Goal: Task Accomplishment & Management: Use online tool/utility

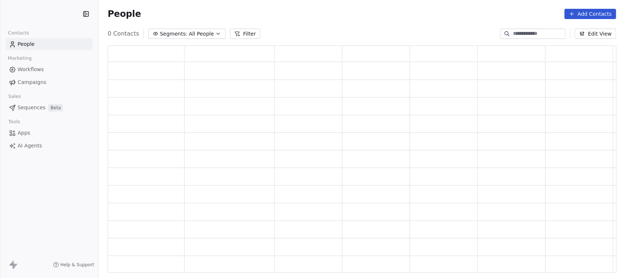
scroll to position [220, 502]
click at [34, 72] on span "Workflows" at bounding box center [31, 70] width 26 height 8
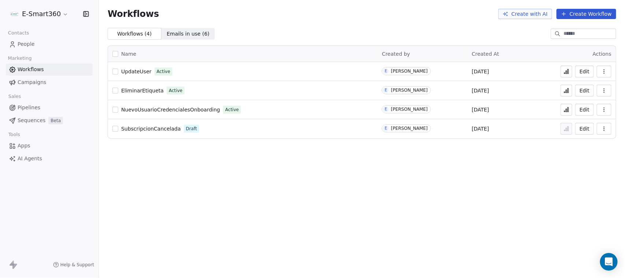
click at [583, 70] on button "Edit" at bounding box center [584, 72] width 19 height 12
click at [576, 18] on button "Create Workflow" at bounding box center [587, 14] width 60 height 10
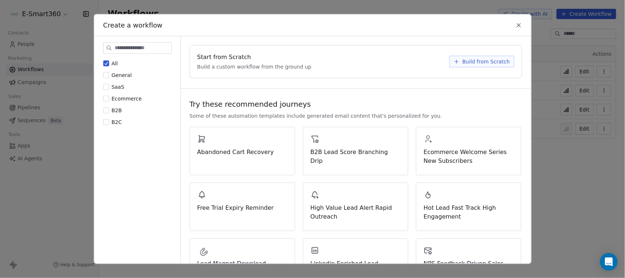
click at [484, 61] on span "Build from Scratch" at bounding box center [486, 61] width 48 height 7
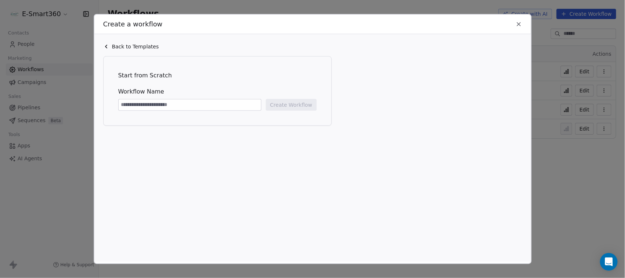
click at [517, 22] on icon at bounding box center [519, 24] width 7 height 7
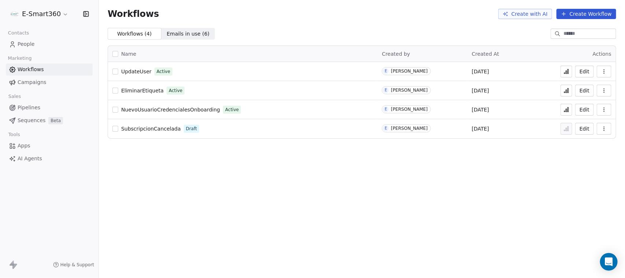
click at [585, 126] on button "Edit" at bounding box center [584, 129] width 19 height 12
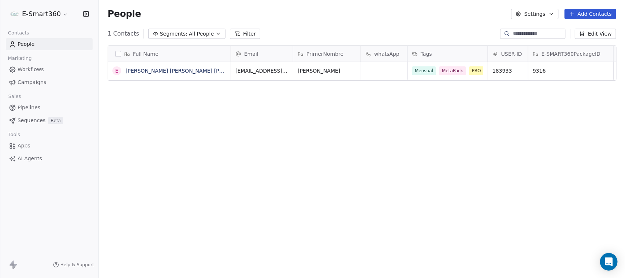
scroll to position [237, 519]
click at [44, 16] on html "E-Smart360 Contacts People Marketing Workflows Campaigns Sales Pipelines Sequen…" at bounding box center [312, 139] width 625 height 278
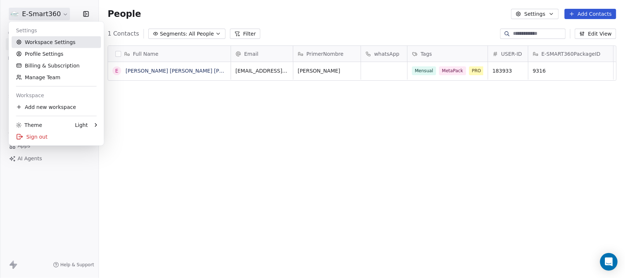
click at [41, 38] on link "Workspace Settings" at bounding box center [56, 42] width 89 height 12
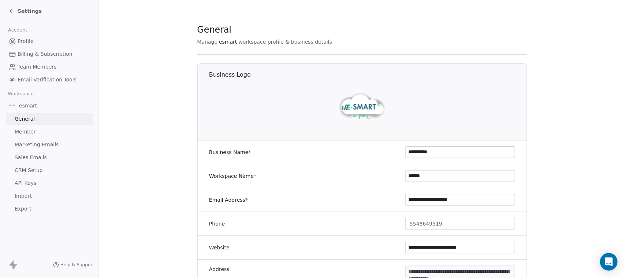
click at [32, 141] on span "Marketing Emails" at bounding box center [37, 145] width 44 height 8
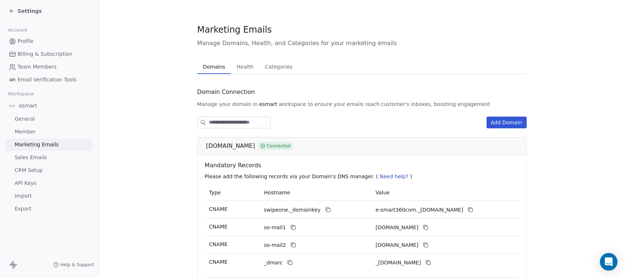
click at [32, 156] on span "Sales Emails" at bounding box center [31, 157] width 32 height 8
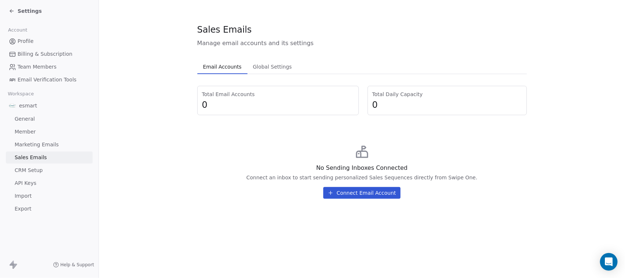
click at [356, 190] on button "Connect Email Account" at bounding box center [361, 193] width 77 height 12
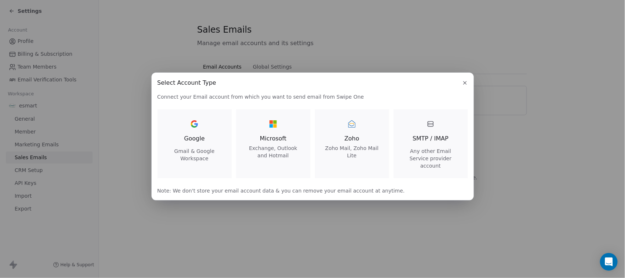
click at [408, 136] on div "SMTP / IMAP Any other Email Service provider account" at bounding box center [430, 143] width 57 height 51
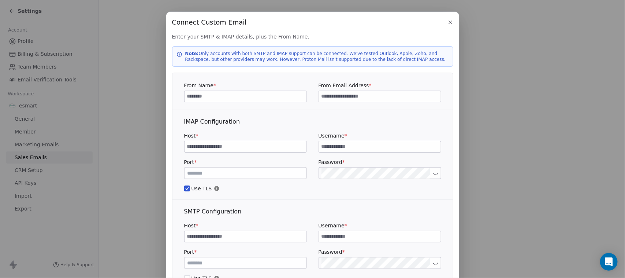
click at [341, 150] on input at bounding box center [380, 146] width 122 height 11
paste input "**********"
type input "**********"
click at [264, 145] on input at bounding box center [246, 146] width 122 height 11
paste input "**********"
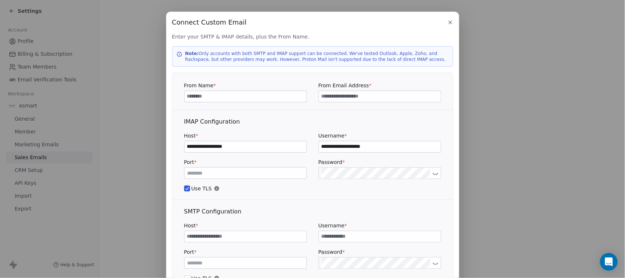
type input "**********"
click at [447, 25] on icon "button" at bounding box center [450, 22] width 6 height 6
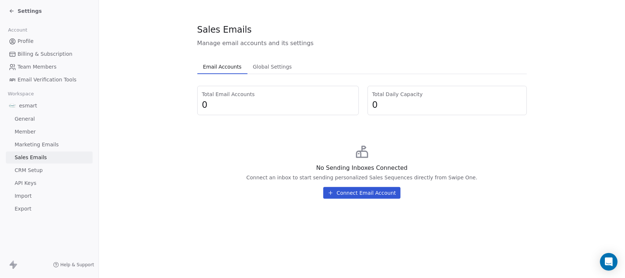
click at [362, 193] on button "Connect Email Account" at bounding box center [361, 193] width 77 height 12
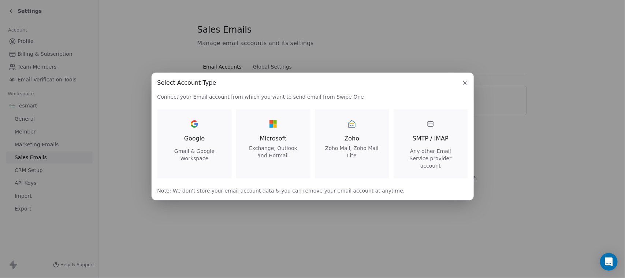
click at [438, 140] on span "SMTP / IMAP" at bounding box center [431, 138] width 36 height 9
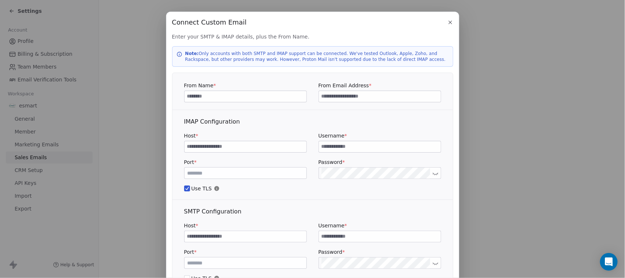
click at [251, 233] on input at bounding box center [246, 236] width 122 height 11
click at [348, 230] on div at bounding box center [380, 236] width 123 height 12
paste input "**********"
type input "**********"
click at [249, 235] on input at bounding box center [246, 236] width 122 height 11
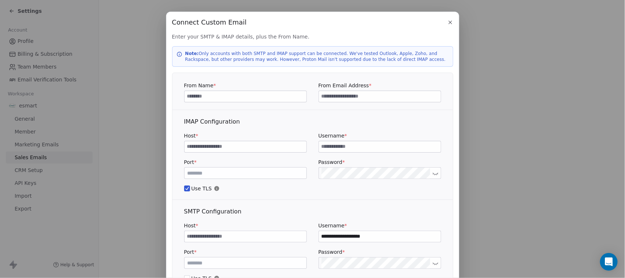
paste input "**********"
type input "**********"
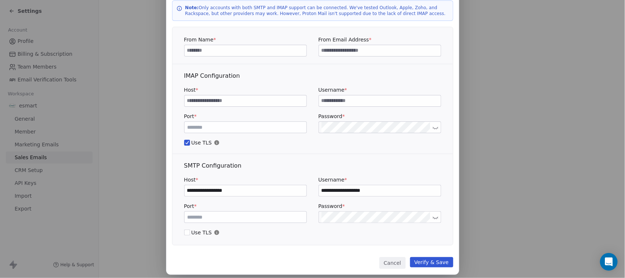
click at [433, 216] on icon at bounding box center [435, 216] width 5 height 5
click at [431, 261] on button "Verify & Save" at bounding box center [431, 262] width 43 height 10
click at [361, 47] on input at bounding box center [380, 50] width 122 height 11
paste input "**********"
type input "**********"
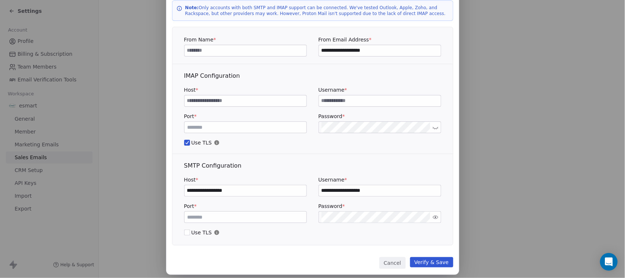
click at [264, 49] on input at bounding box center [246, 50] width 122 height 11
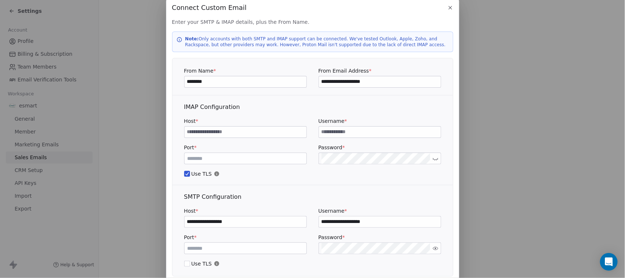
scroll to position [0, 0]
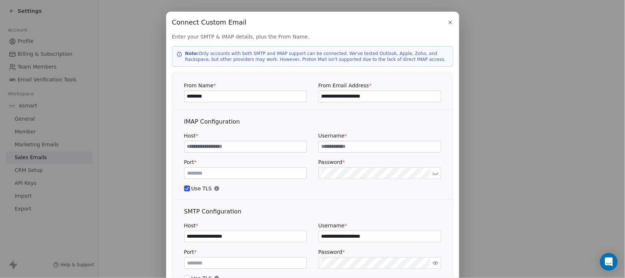
type input "********"
click at [265, 55] on p "Note: Only accounts with both SMTP and IMAP support can be connected. We've tes…" at bounding box center [317, 57] width 264 height 12
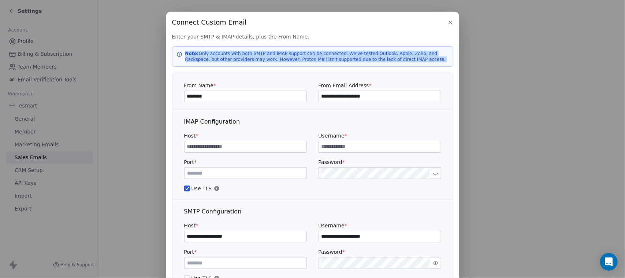
click at [265, 55] on p "Note: Only accounts with both SMTP and IMAP support can be connected. We've tes…" at bounding box center [317, 57] width 264 height 12
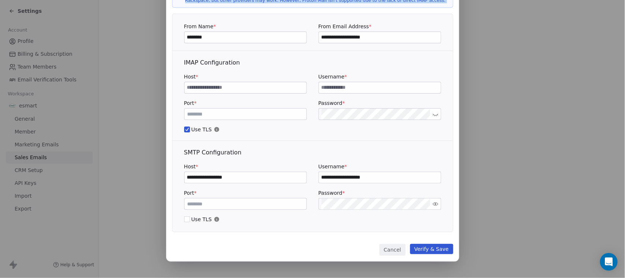
click at [398, 247] on button "Cancel" at bounding box center [392, 249] width 26 height 12
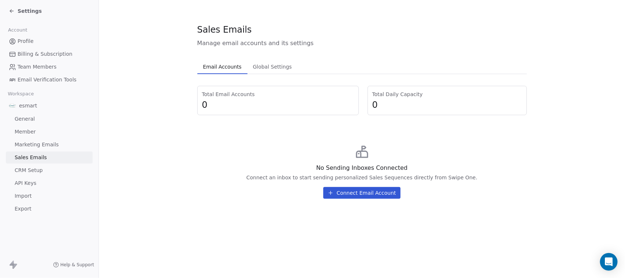
click at [280, 70] on span "Global Settings" at bounding box center [272, 67] width 45 height 10
click at [225, 67] on span "Email Accounts" at bounding box center [222, 67] width 44 height 10
click at [341, 191] on button "Connect Email Account" at bounding box center [361, 193] width 77 height 12
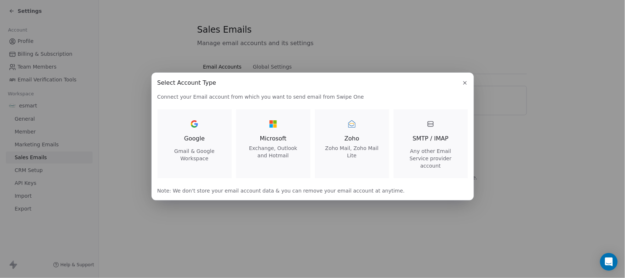
click at [374, 134] on div "Zoho Zoho Mail, Zoho Mail Lite" at bounding box center [352, 138] width 57 height 41
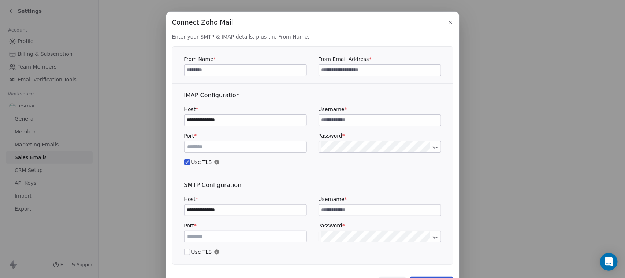
click at [446, 21] on button "button" at bounding box center [450, 22] width 9 height 9
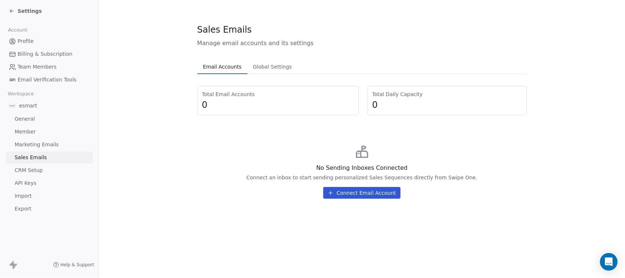
click at [344, 190] on button "Connect Email Account" at bounding box center [361, 193] width 77 height 12
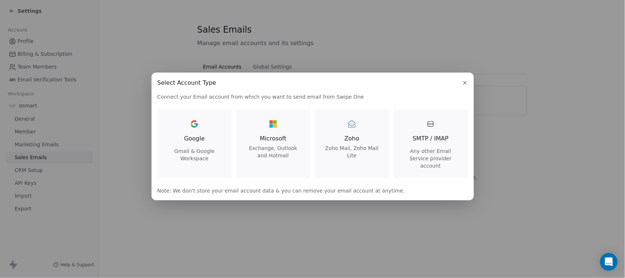
click at [438, 141] on span "SMTP / IMAP" at bounding box center [431, 138] width 36 height 9
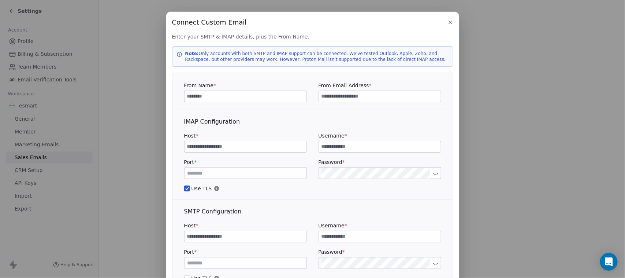
click at [447, 22] on icon "button" at bounding box center [450, 22] width 6 height 6
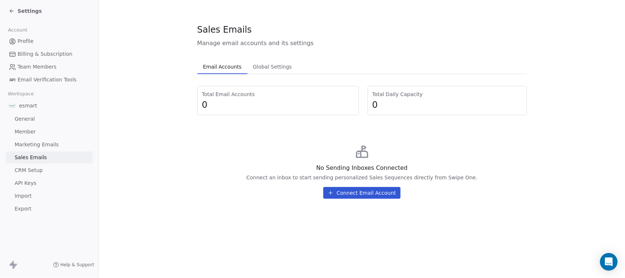
click at [385, 191] on button "Connect Email Account" at bounding box center [361, 193] width 77 height 12
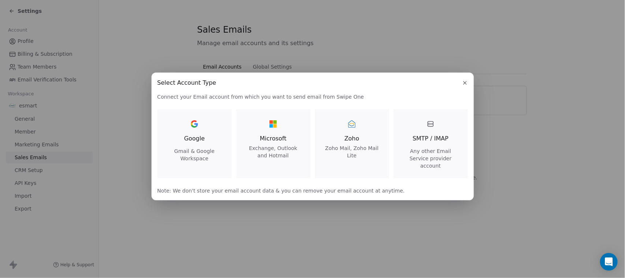
click at [342, 127] on div "Zoho Zoho Mail, Zoho Mail Lite" at bounding box center [352, 138] width 57 height 41
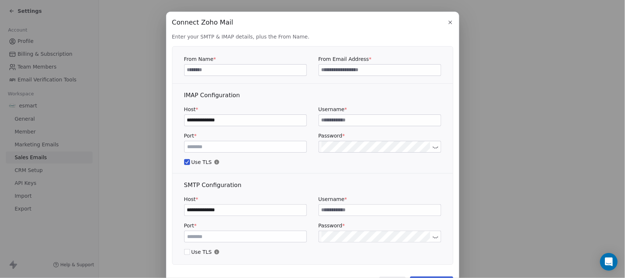
click at [449, 14] on div "**********" at bounding box center [312, 153] width 293 height 282
click at [448, 22] on icon "button" at bounding box center [450, 22] width 6 height 6
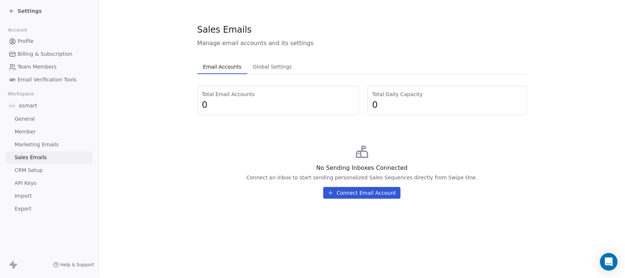
click at [371, 188] on button "Connect Email Account" at bounding box center [361, 193] width 77 height 12
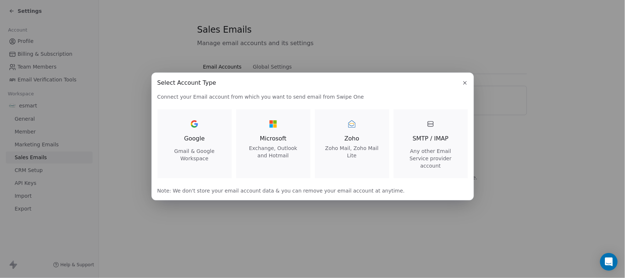
click at [447, 155] on span "Any other Email Service provider account" at bounding box center [430, 158] width 57 height 22
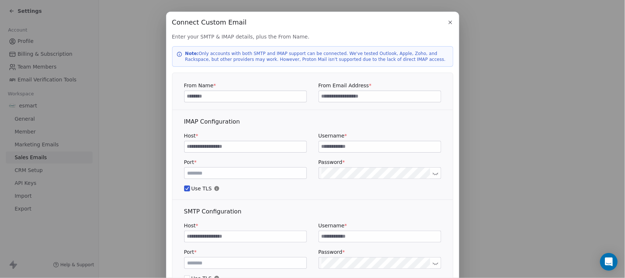
click at [450, 22] on button "button" at bounding box center [450, 22] width 9 height 9
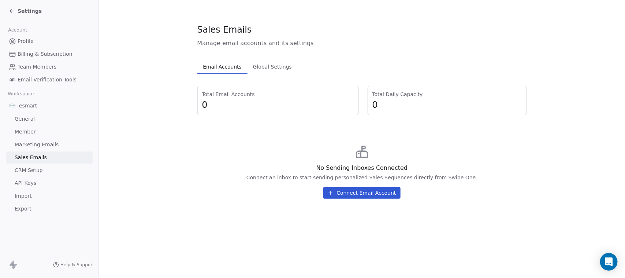
click at [272, 68] on span "Global Settings" at bounding box center [272, 67] width 45 height 10
click at [216, 70] on span "Email Accounts" at bounding box center [222, 67] width 44 height 10
click at [8, 7] on div "Settings" at bounding box center [49, 11] width 98 height 22
click at [11, 13] on icon at bounding box center [12, 11] width 6 height 6
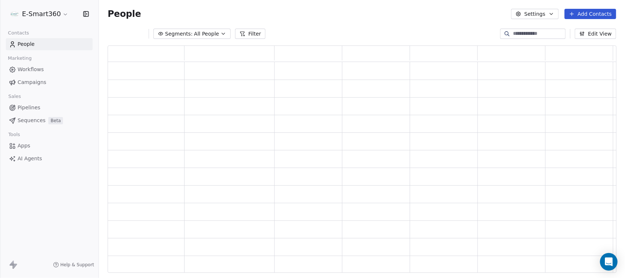
scroll to position [220, 502]
click at [30, 66] on span "Workflows" at bounding box center [31, 70] width 26 height 8
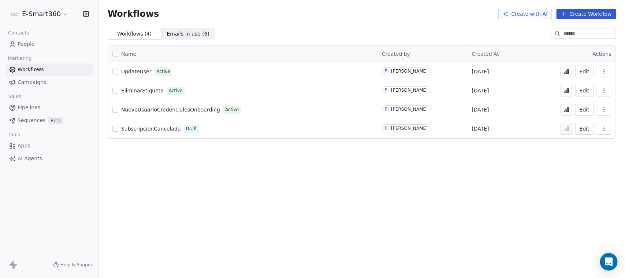
click at [585, 70] on button "Edit" at bounding box center [584, 72] width 19 height 12
